Goal: Information Seeking & Learning: Check status

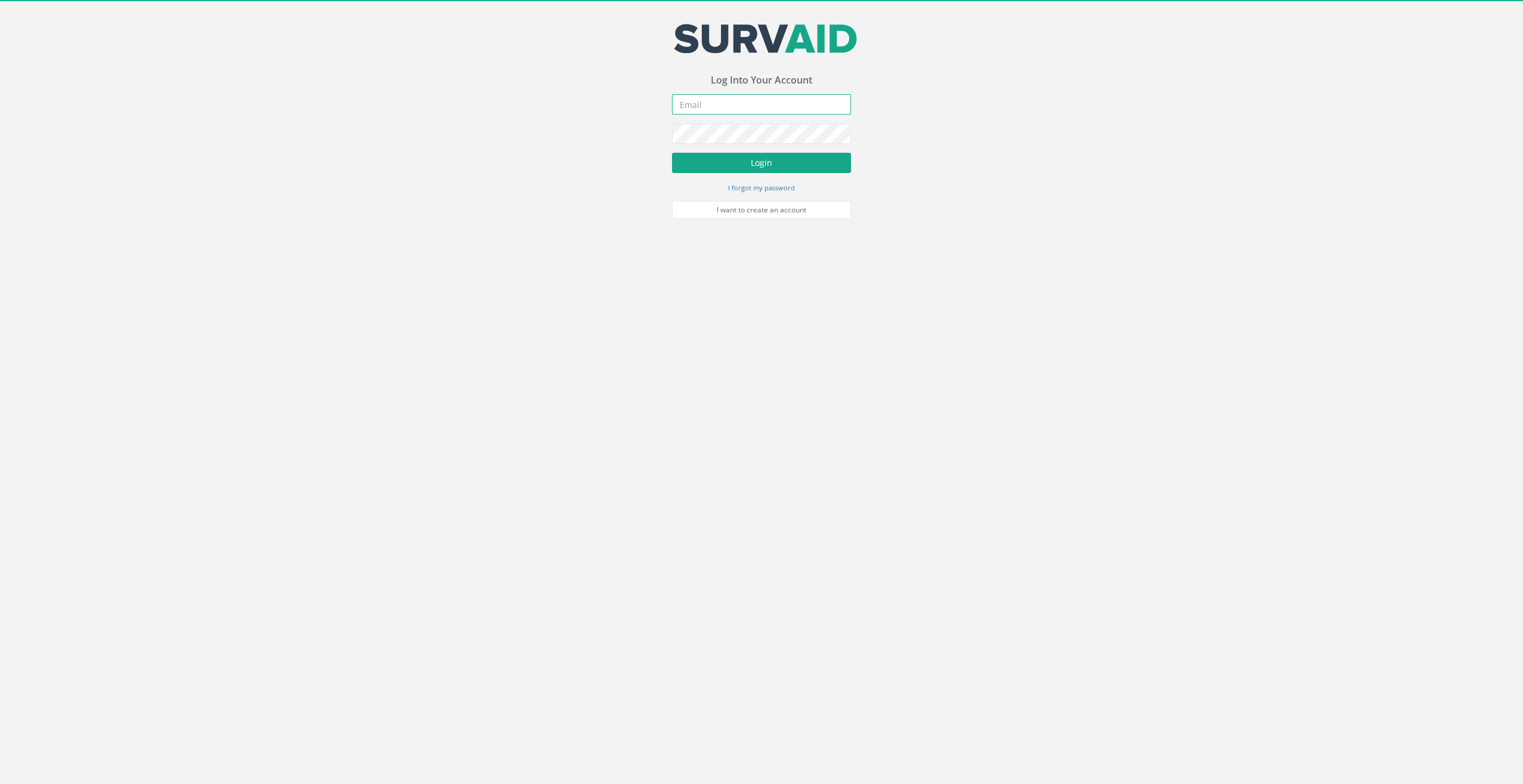
type input "[EMAIL_ADDRESS][DOMAIN_NAME]"
click at [738, 154] on button "Login" at bounding box center [761, 163] width 179 height 20
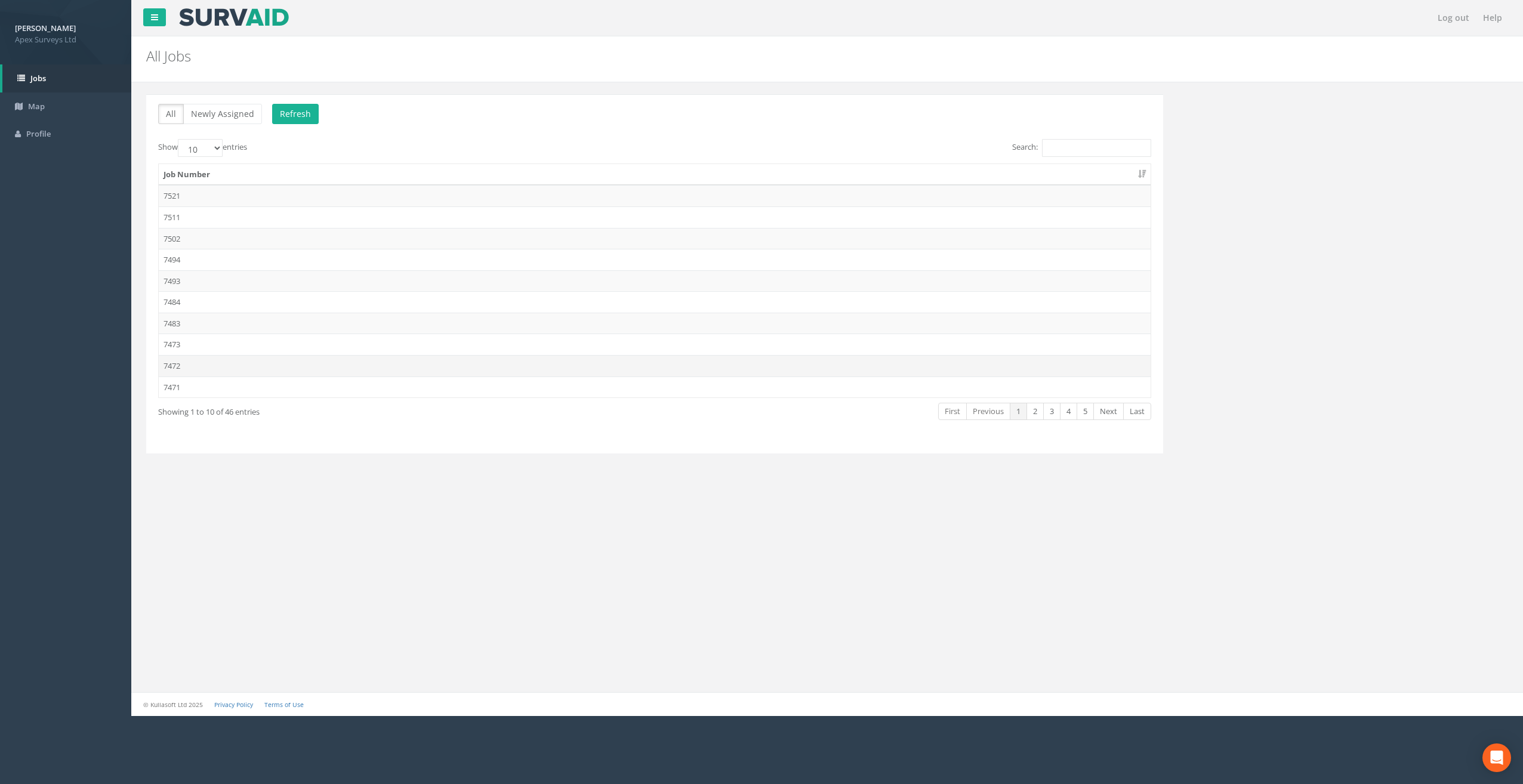
click at [195, 363] on td "7472" at bounding box center [654, 366] width 992 height 22
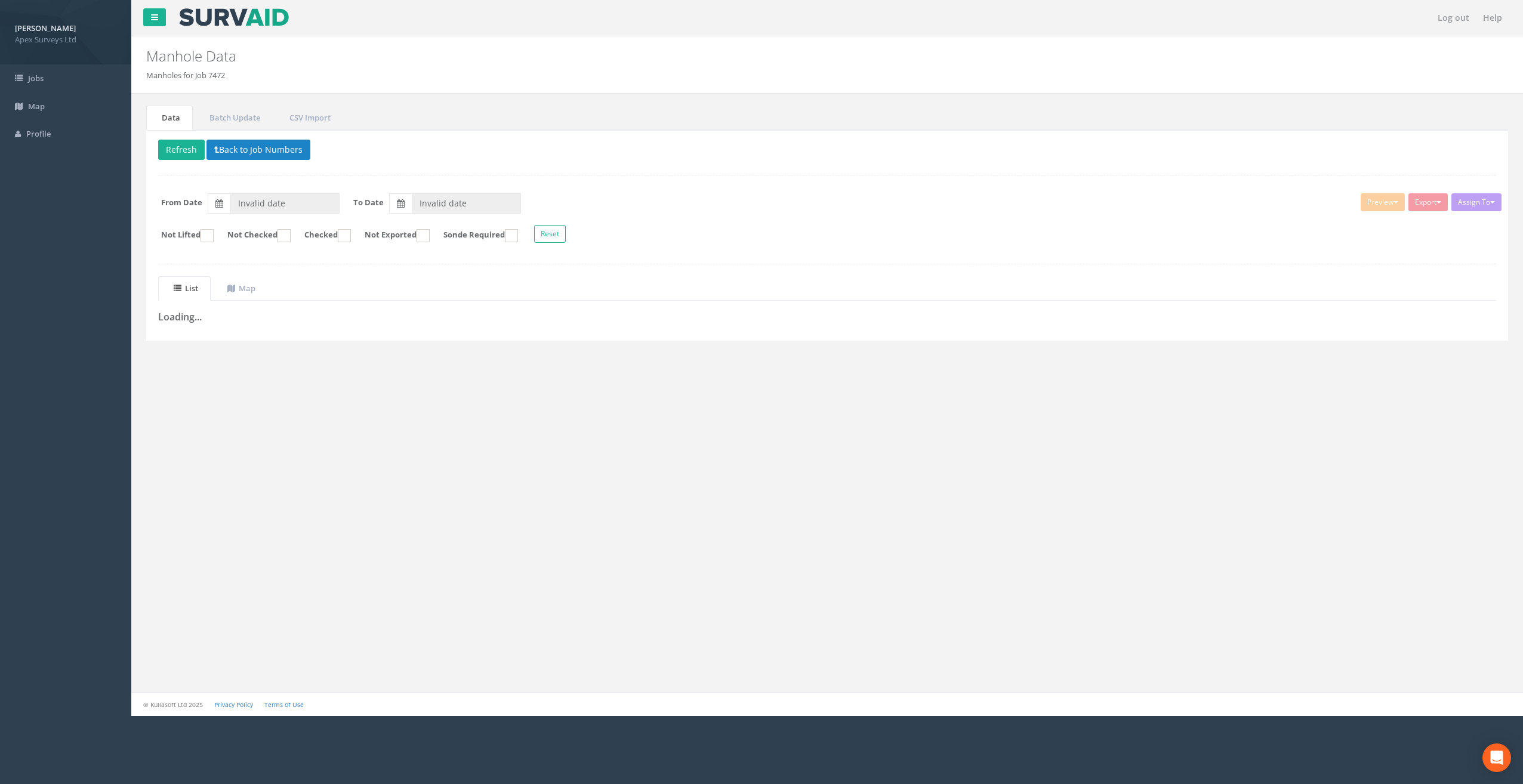
type input "[DATE]"
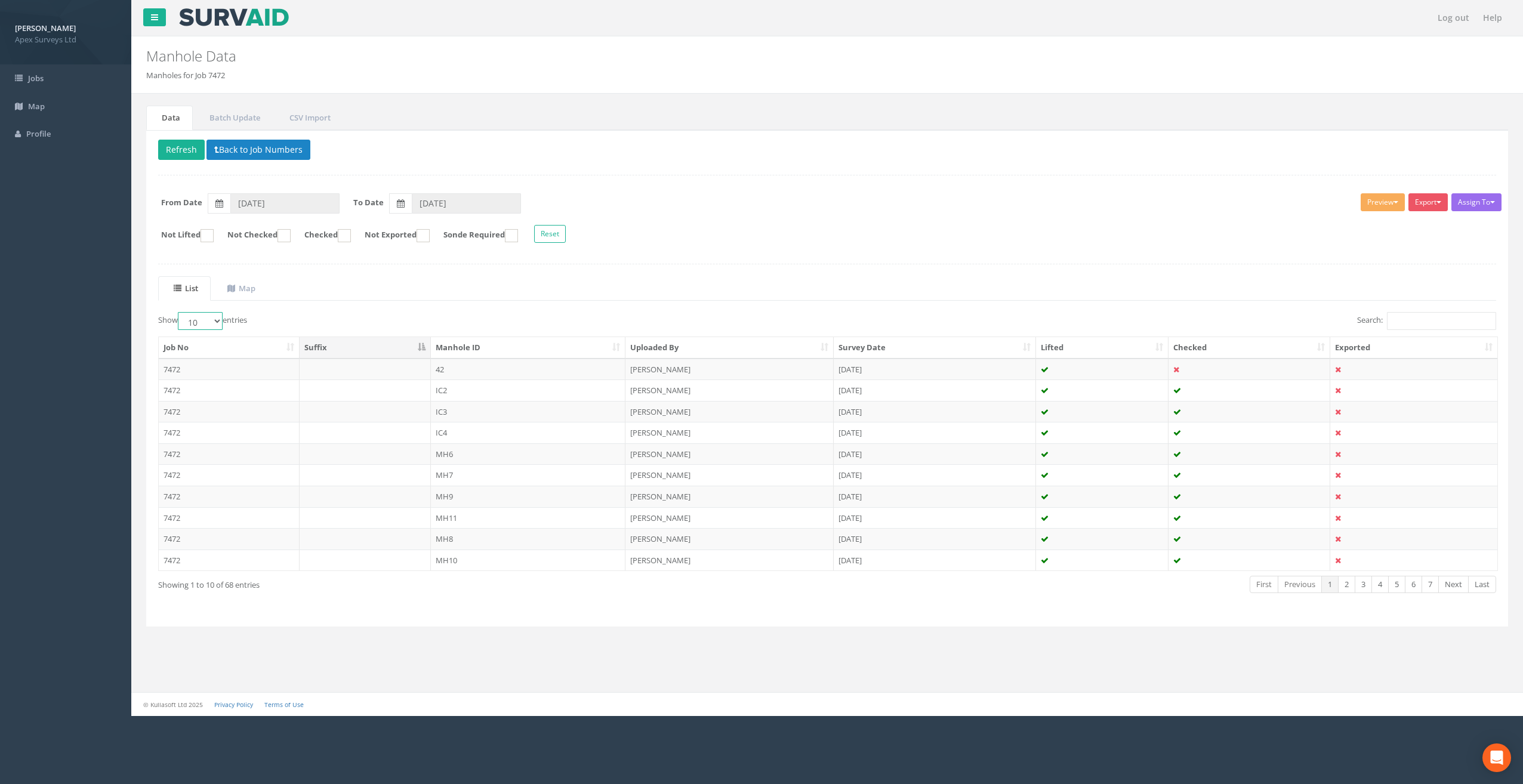
click at [211, 321] on select "10 25 50 100" at bounding box center [200, 321] width 45 height 18
select select "50"
click at [180, 312] on select "10 25 50 100" at bounding box center [200, 321] width 45 height 18
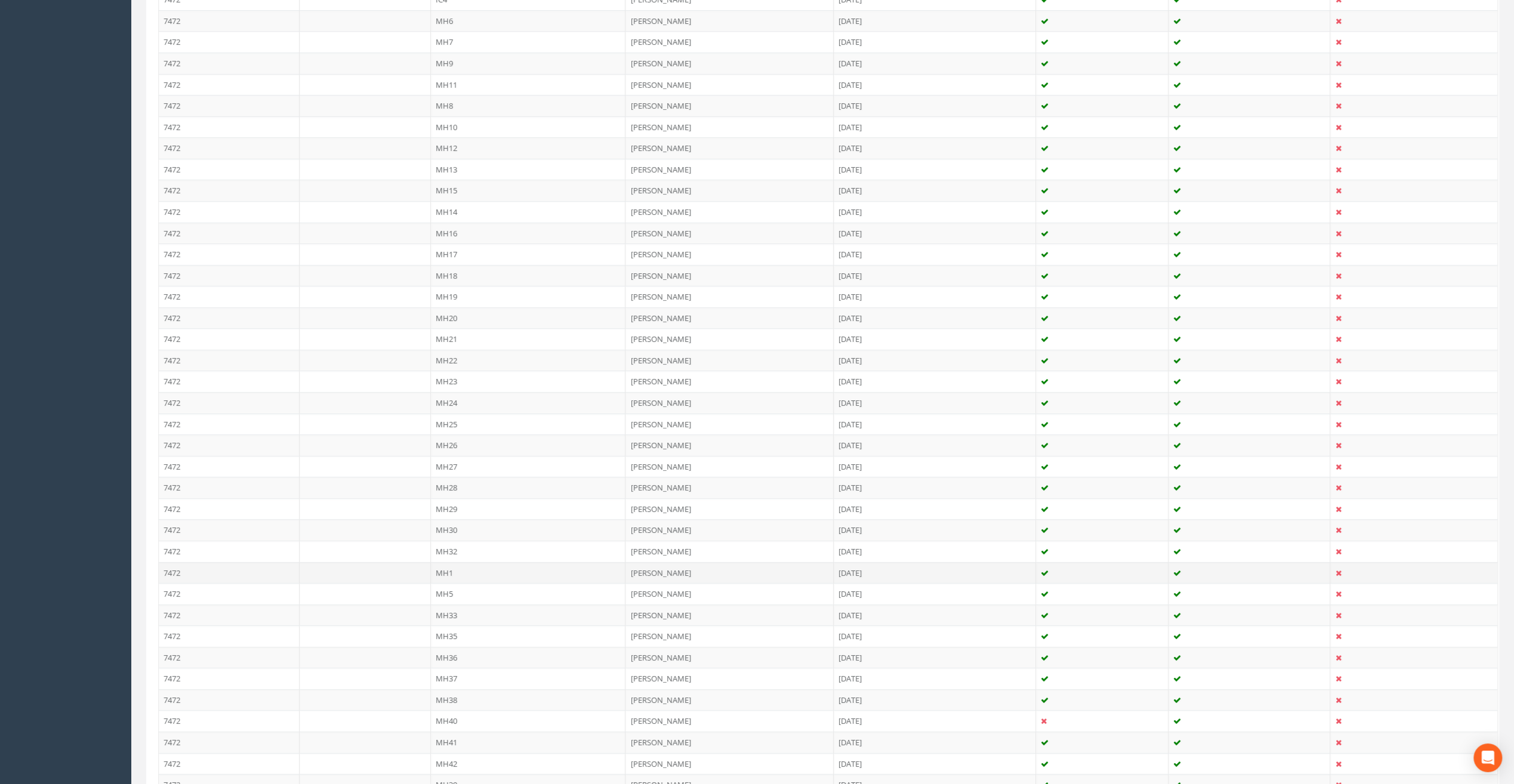
scroll to position [477, 0]
click at [453, 545] on td "MH5" at bounding box center [528, 549] width 195 height 22
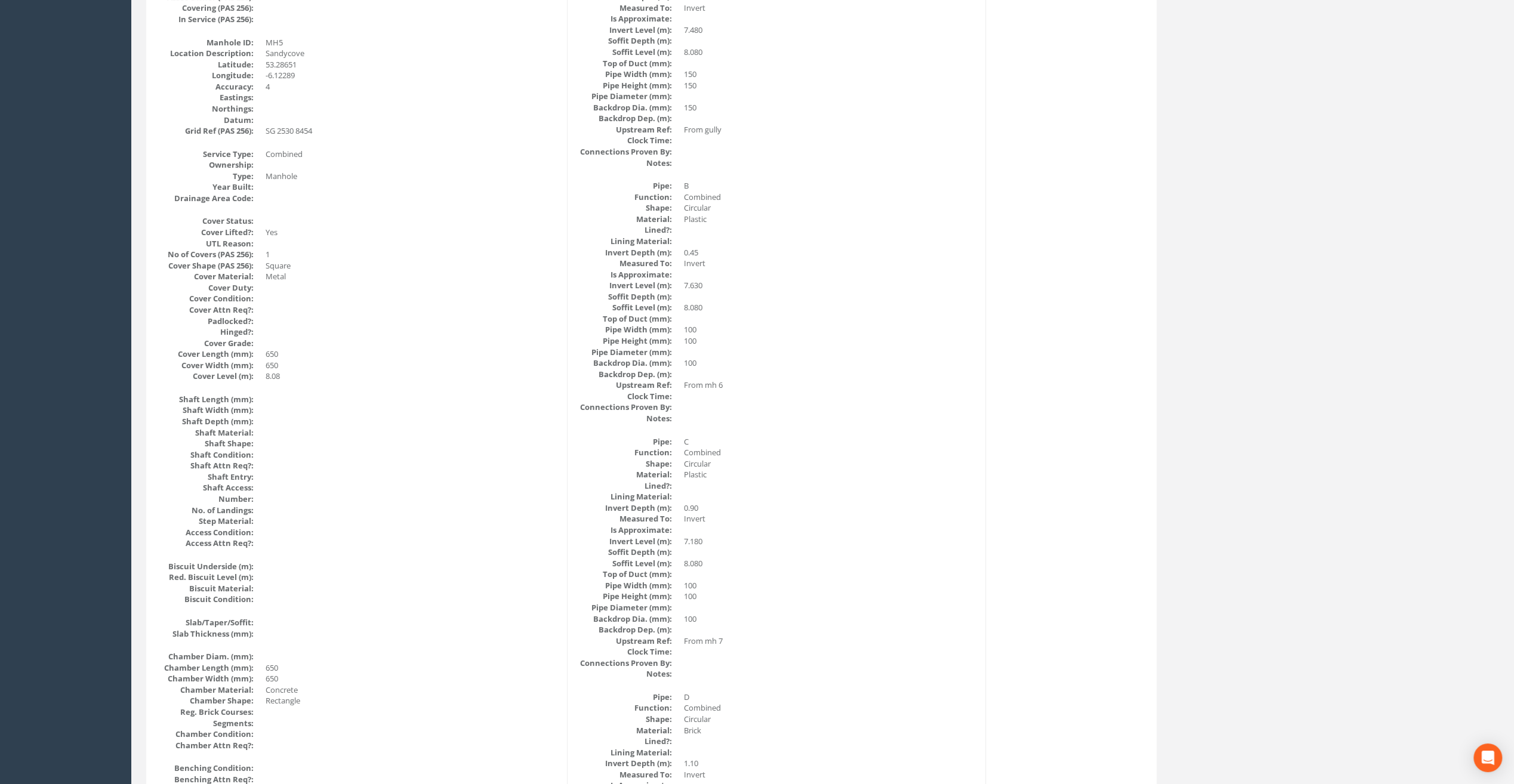
scroll to position [0, 0]
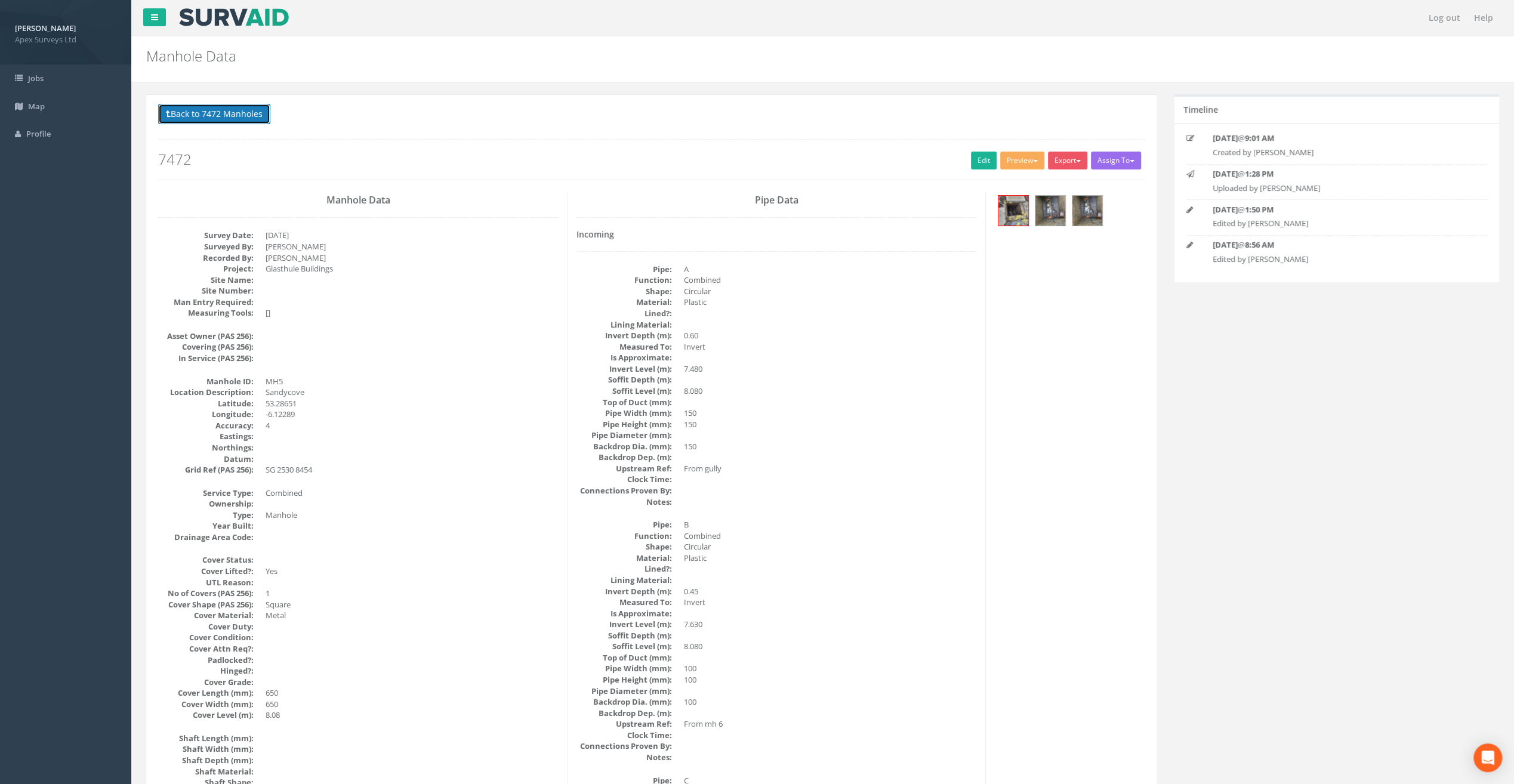
click at [228, 108] on button "Back to 7472 Manholes" at bounding box center [214, 114] width 112 height 20
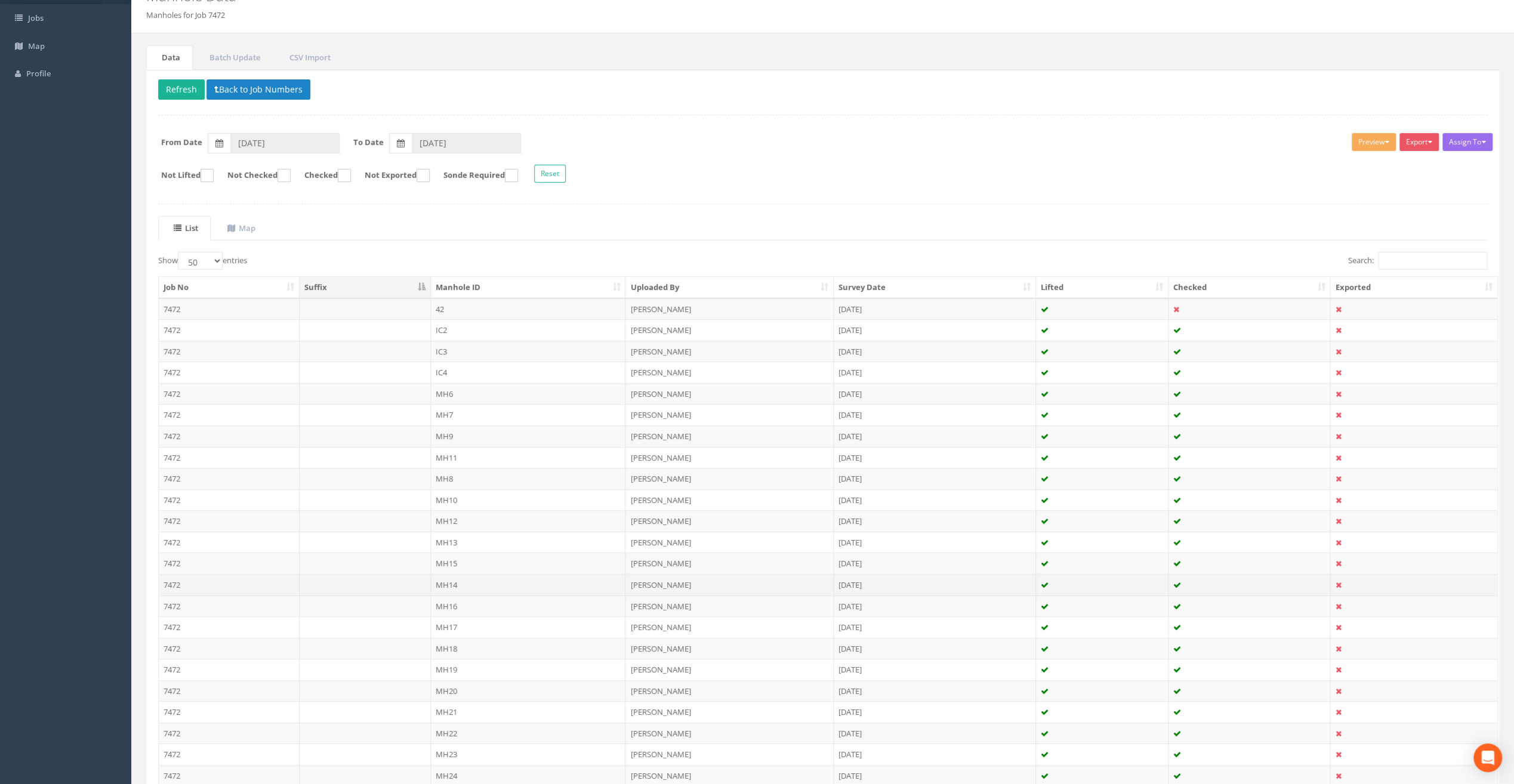
scroll to position [59, 0]
click at [452, 472] on td "MH8" at bounding box center [528, 479] width 195 height 22
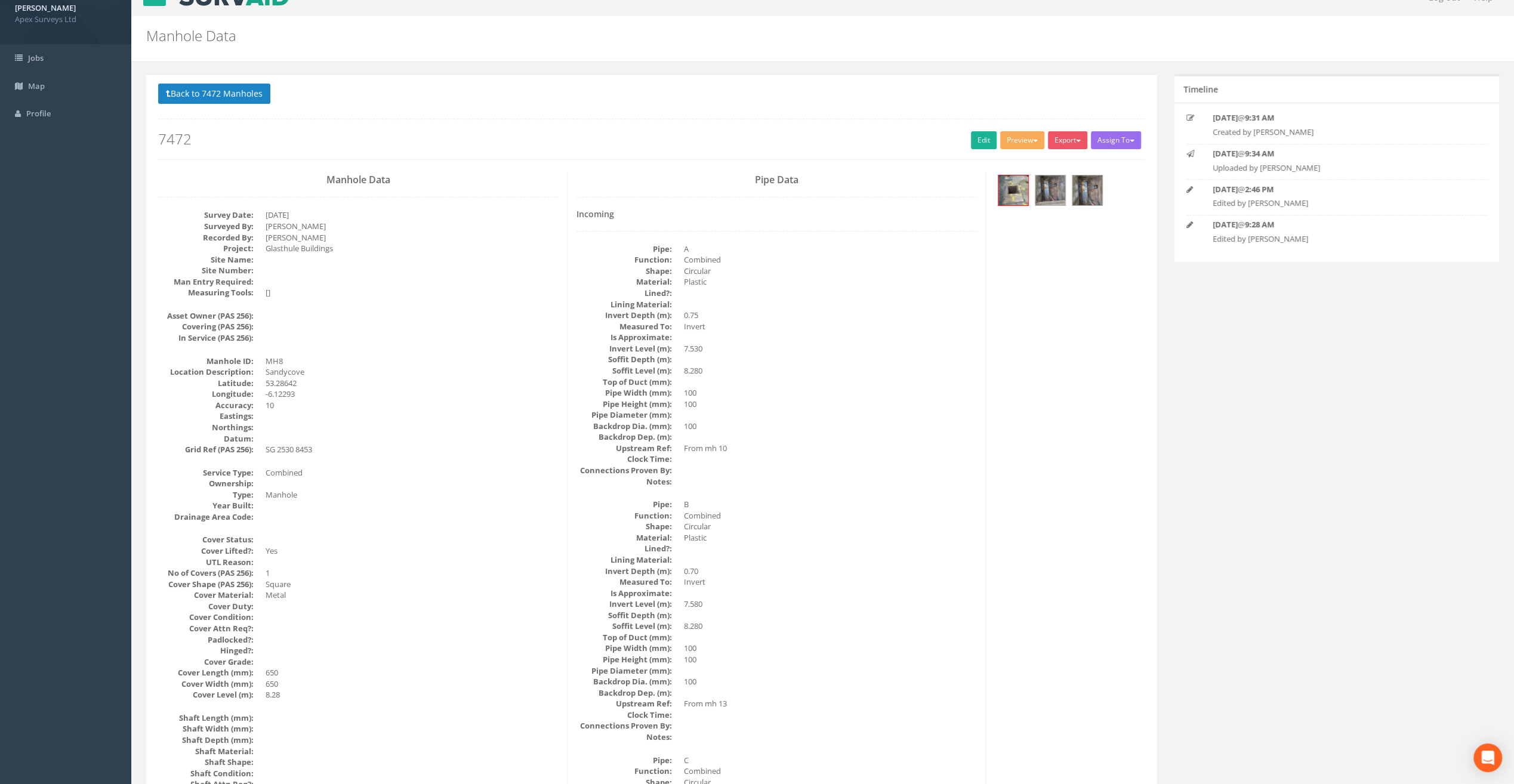
scroll to position [0, 0]
